Goal: Task Accomplishment & Management: Complete application form

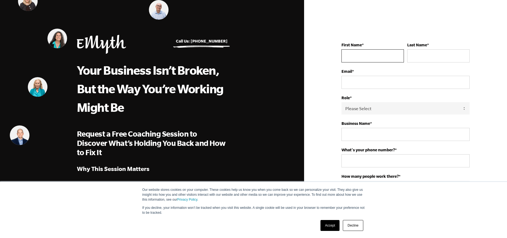
click at [381, 53] on input "First Name *" at bounding box center [373, 55] width 62 height 13
type input "[PERSON_NAME]"
type input "[EMAIL_ADDRESS][DOMAIN_NAME]"
type input "Law Offices of [PERSON_NAME]"
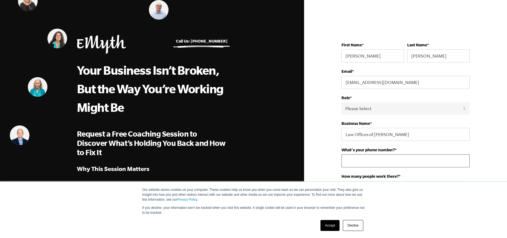
type input "13367279886"
select select "[GEOGRAPHIC_DATA]"
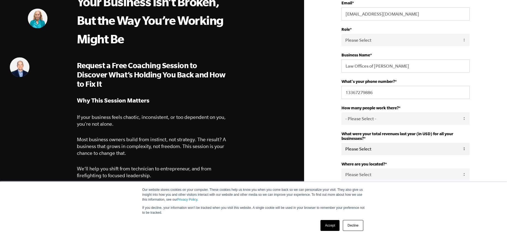
scroll to position [82, 0]
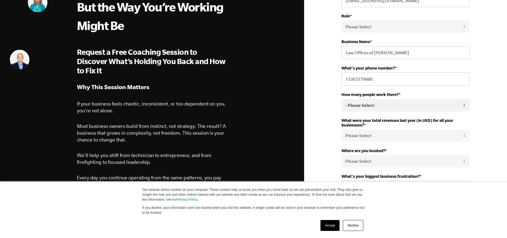
click at [459, 106] on select "- Please Select - 50+ [PHONE_NUMBER] 10-19 4-9 1-3 0 tfa_105 tfa_106 tfa_107 tf…" at bounding box center [406, 105] width 128 height 12
select select "4-9"
click at [342, 99] on select "- Please Select - 50+ [PHONE_NUMBER] 10-19 4-9 1-3 0 tfa_105 tfa_106 tfa_107 tf…" at bounding box center [406, 105] width 128 height 12
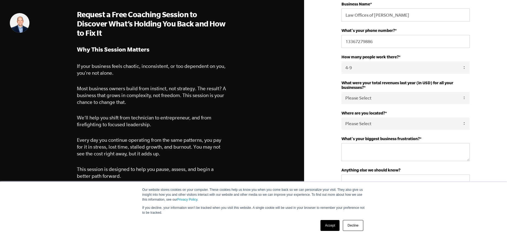
scroll to position [136, 0]
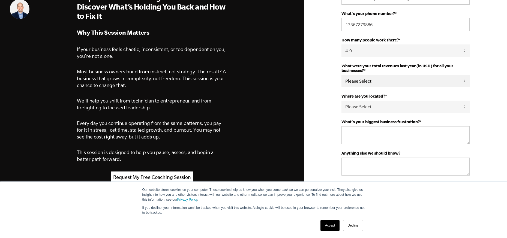
click at [463, 81] on select "Please Select 0-75K 76-150K 151-275K 276-500K 501-750K 751-1M 1-2.5M 2.5-5M 5-1…" at bounding box center [406, 81] width 128 height 12
select select "1-2.5M"
click at [342, 75] on select "Please Select 0-75K 76-150K 151-275K 276-500K 501-750K 751-1M 1-2.5M 2.5-5M 5-1…" at bounding box center [406, 81] width 128 height 12
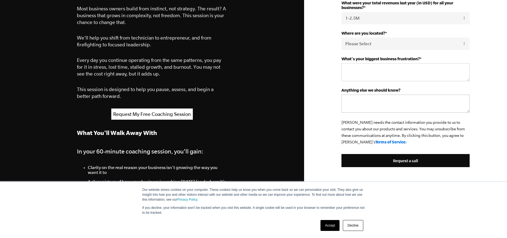
scroll to position [218, 0]
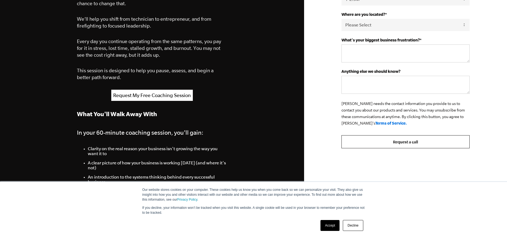
click at [408, 146] on input "Request a call" at bounding box center [406, 141] width 128 height 13
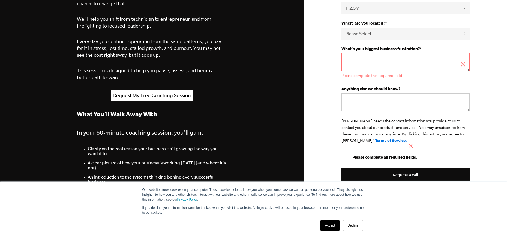
click at [355, 61] on textarea "What's your biggest business frustration? *" at bounding box center [406, 62] width 128 height 18
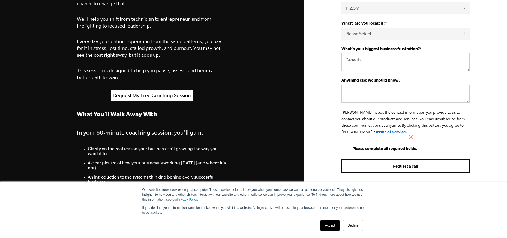
click at [408, 166] on input "Request a call" at bounding box center [406, 166] width 128 height 13
click at [406, 166] on input "Request a call" at bounding box center [406, 166] width 128 height 13
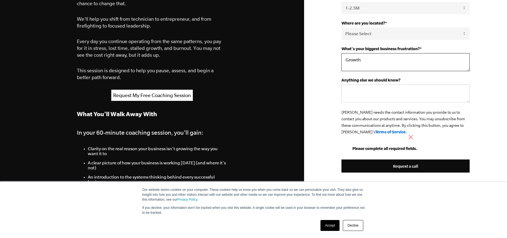
click at [383, 61] on textarea "Growth" at bounding box center [406, 62] width 128 height 18
type textarea "Growth and operations"
click at [374, 96] on textarea "Anything else we should know?" at bounding box center [406, 94] width 128 height 18
click at [412, 146] on ul "Please complete all required fields." at bounding box center [380, 148] width 76 height 5
click at [362, 99] on textarea "Anything else we should know?" at bounding box center [406, 94] width 128 height 18
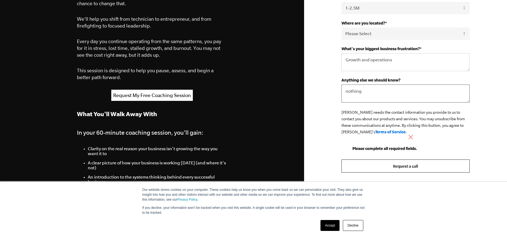
type textarea "nothing"
click at [389, 165] on input "Request a call" at bounding box center [406, 166] width 128 height 13
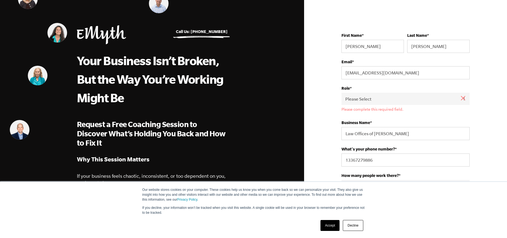
scroll to position [0, 0]
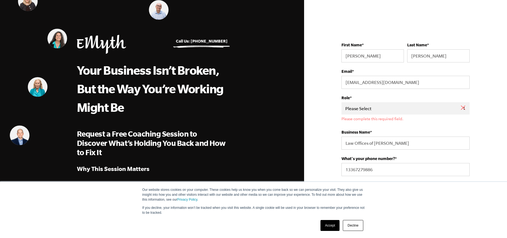
click at [385, 107] on select "Please Select Owner Partner / Co-Owner Executive Employee / Other" at bounding box center [406, 108] width 128 height 12
select select "Owner"
click at [342, 102] on select "Please Select Owner Partner / Co-Owner Executive Employee / Other" at bounding box center [406, 108] width 128 height 12
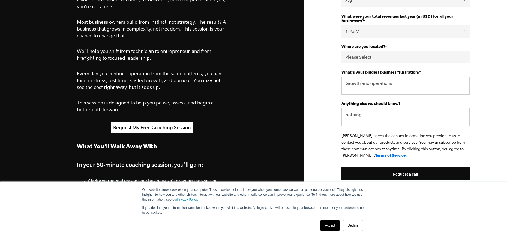
scroll to position [273, 0]
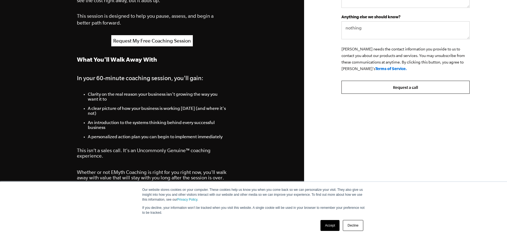
click at [405, 90] on input "Request a call" at bounding box center [406, 87] width 128 height 13
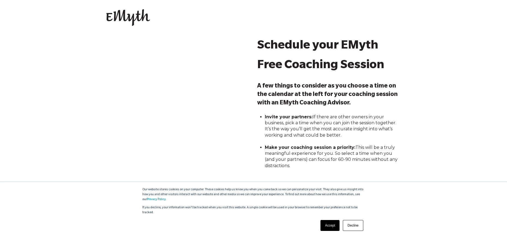
click at [328, 226] on link "Accept" at bounding box center [330, 225] width 19 height 11
